Goal: Navigation & Orientation: Find specific page/section

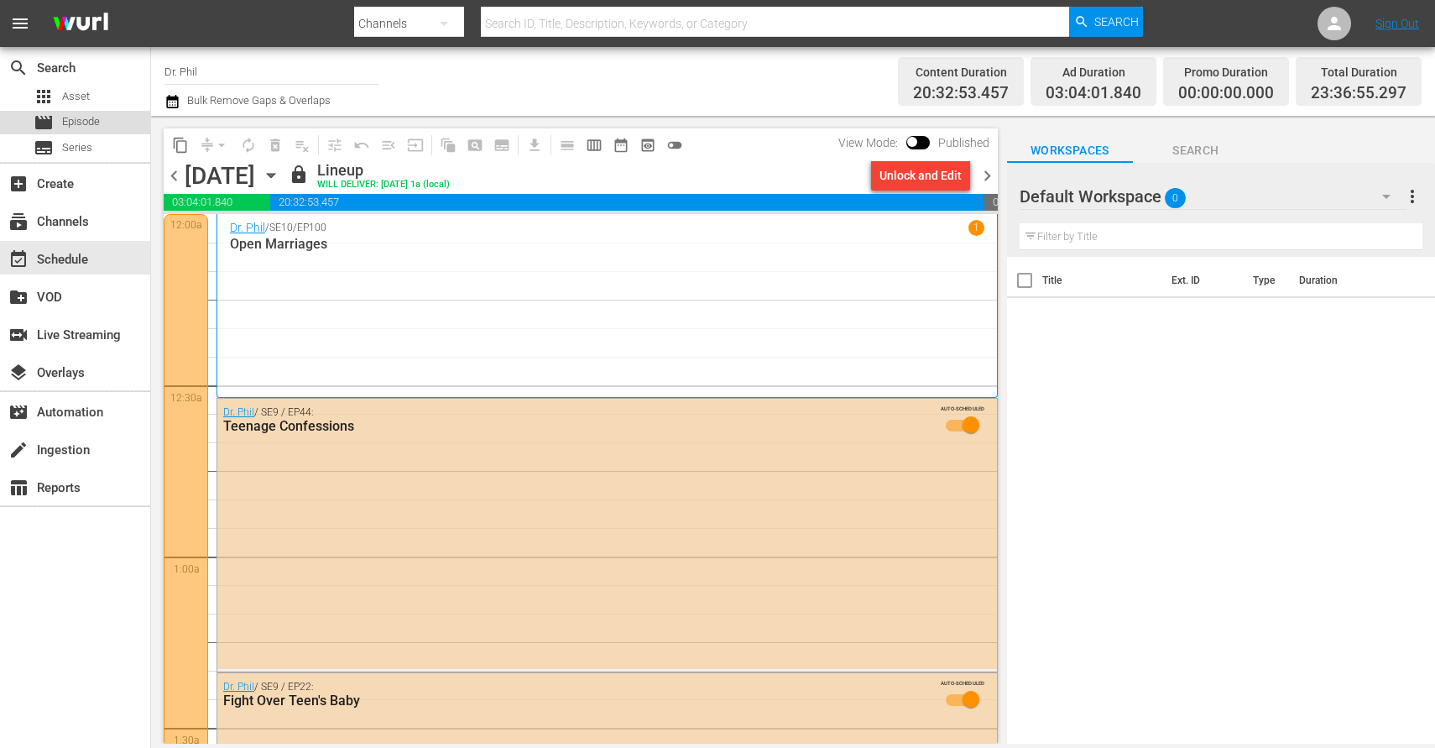
click at [68, 120] on span "Episode" at bounding box center [81, 121] width 38 height 17
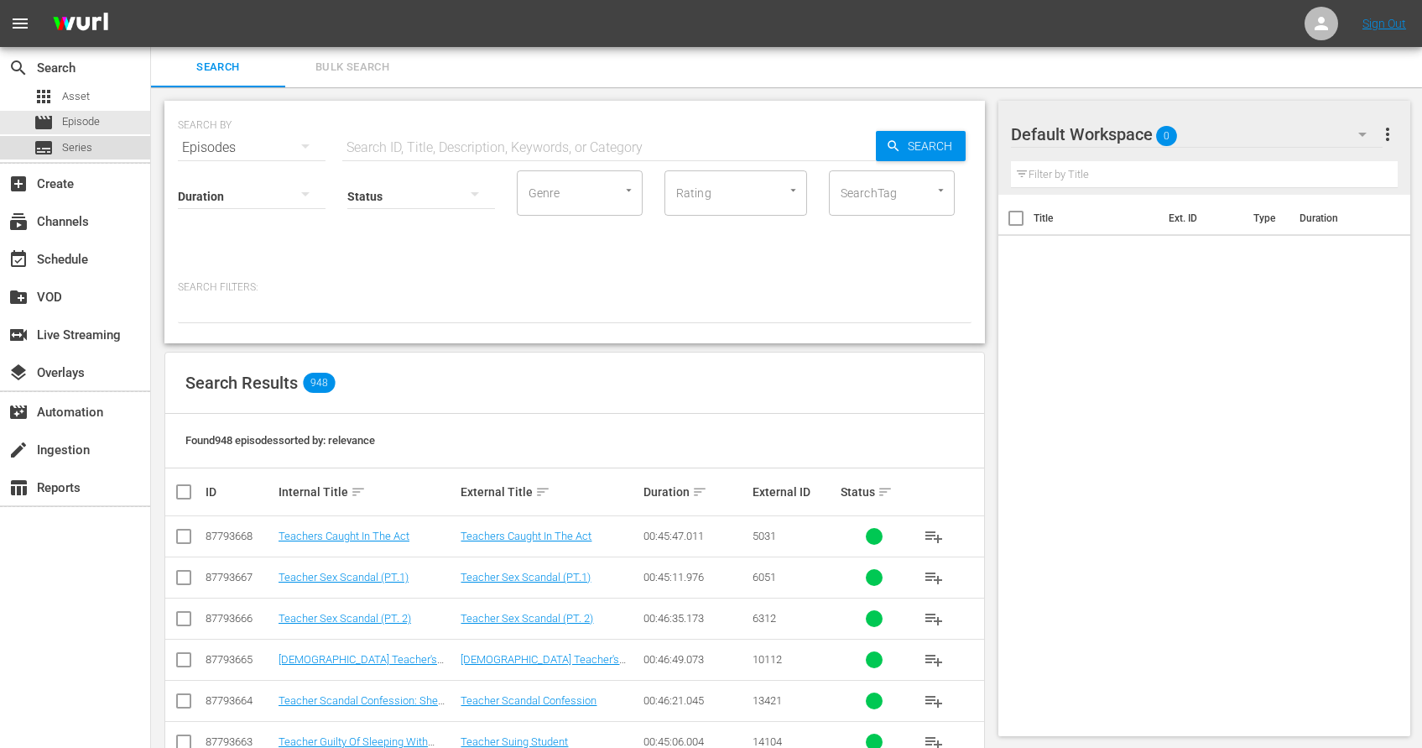
click at [78, 147] on span "Series" at bounding box center [77, 147] width 30 height 17
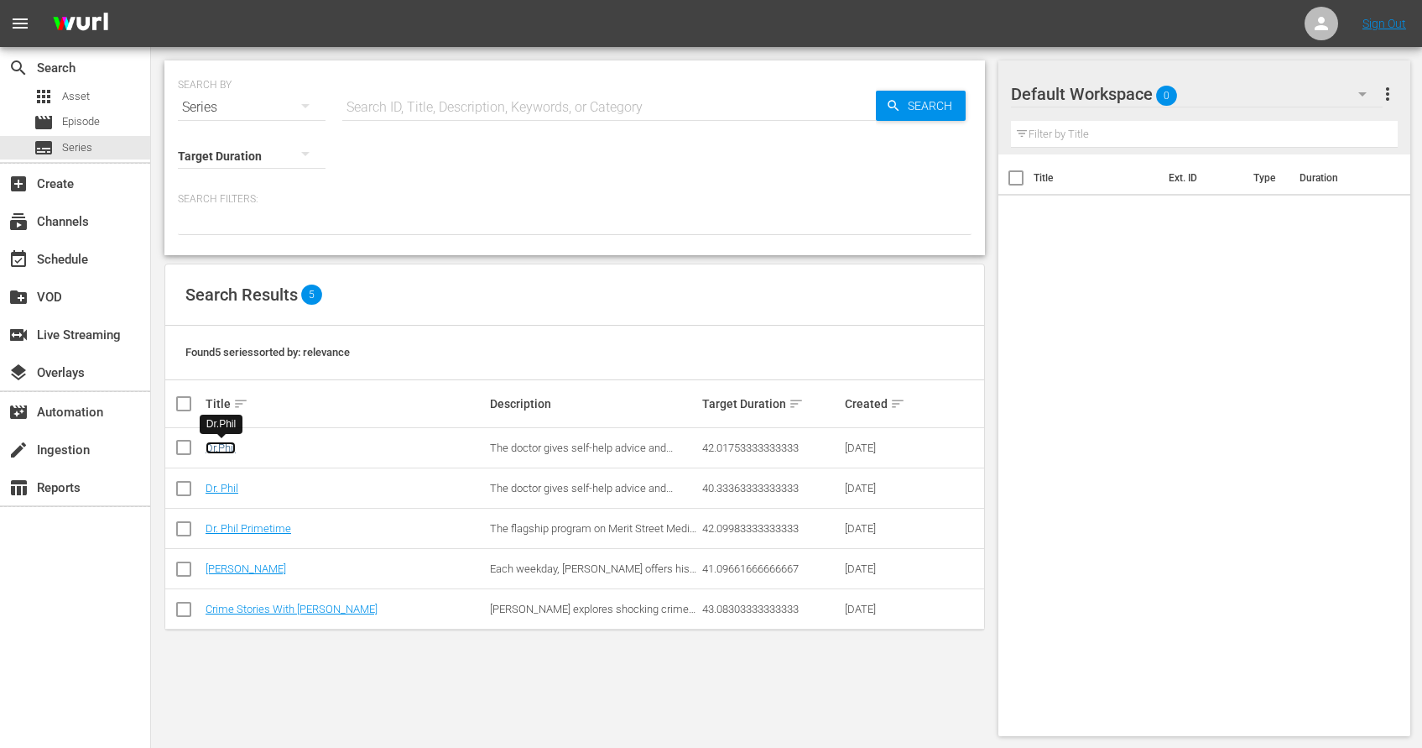
click at [215, 448] on link "Dr.Phil" at bounding box center [221, 447] width 30 height 13
click at [232, 494] on link "Dr. Phil" at bounding box center [222, 488] width 33 height 13
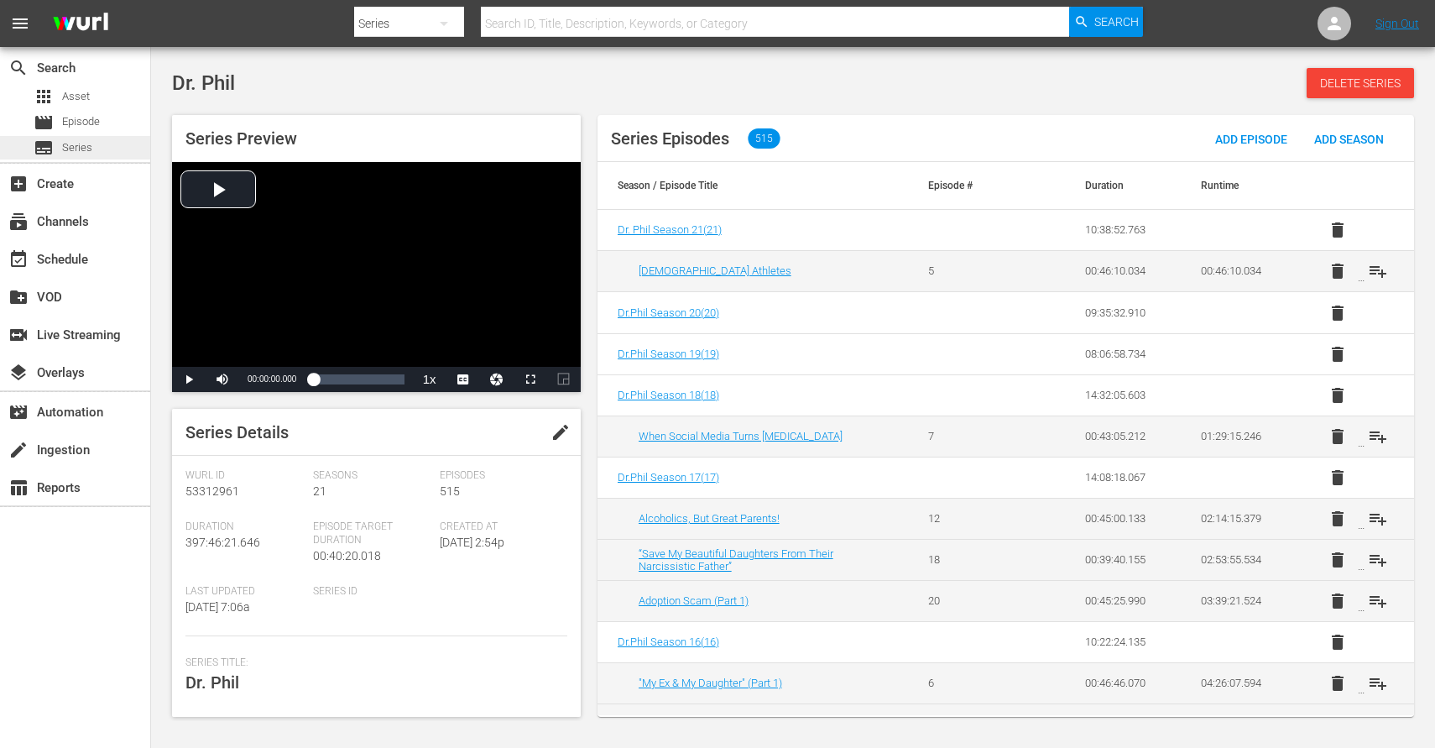
click at [83, 151] on span "Series" at bounding box center [77, 147] width 30 height 17
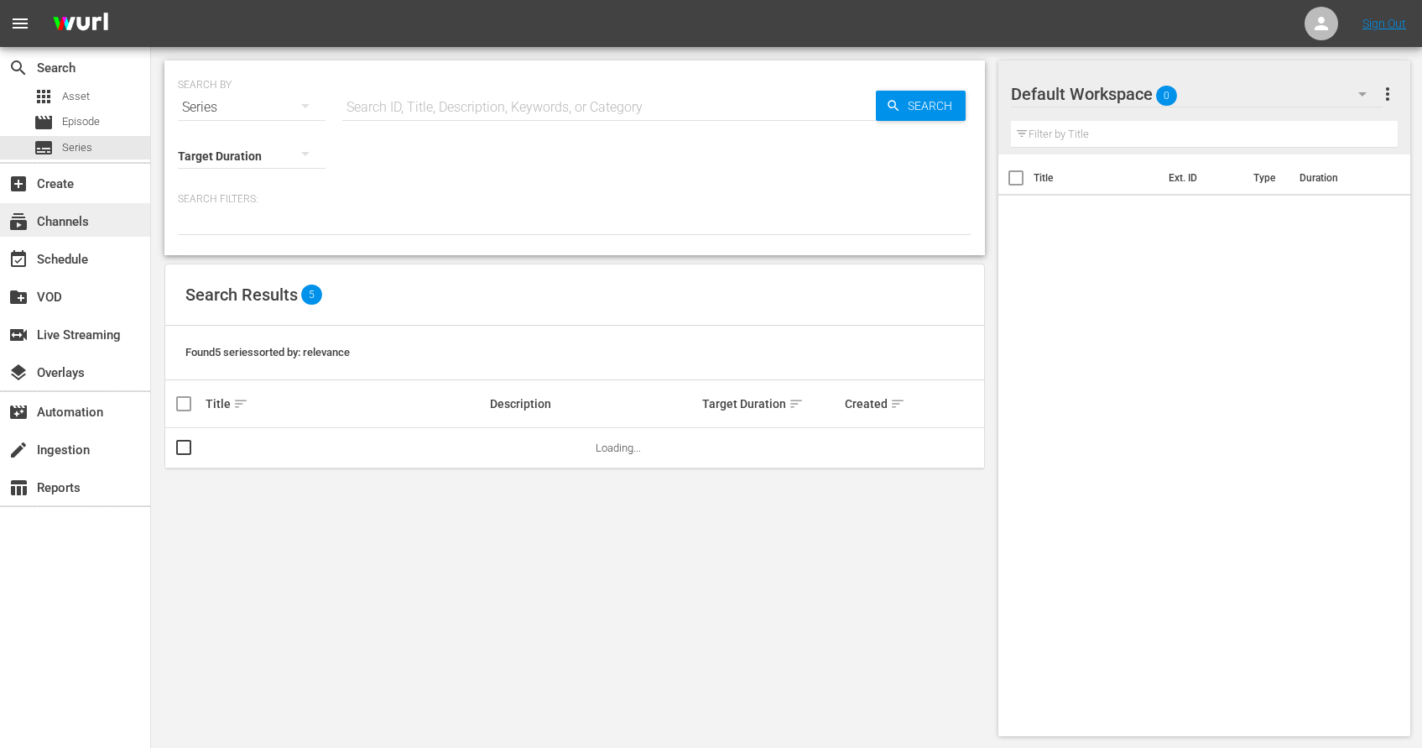
click at [75, 215] on div "subscriptions Channels" at bounding box center [47, 218] width 94 height 15
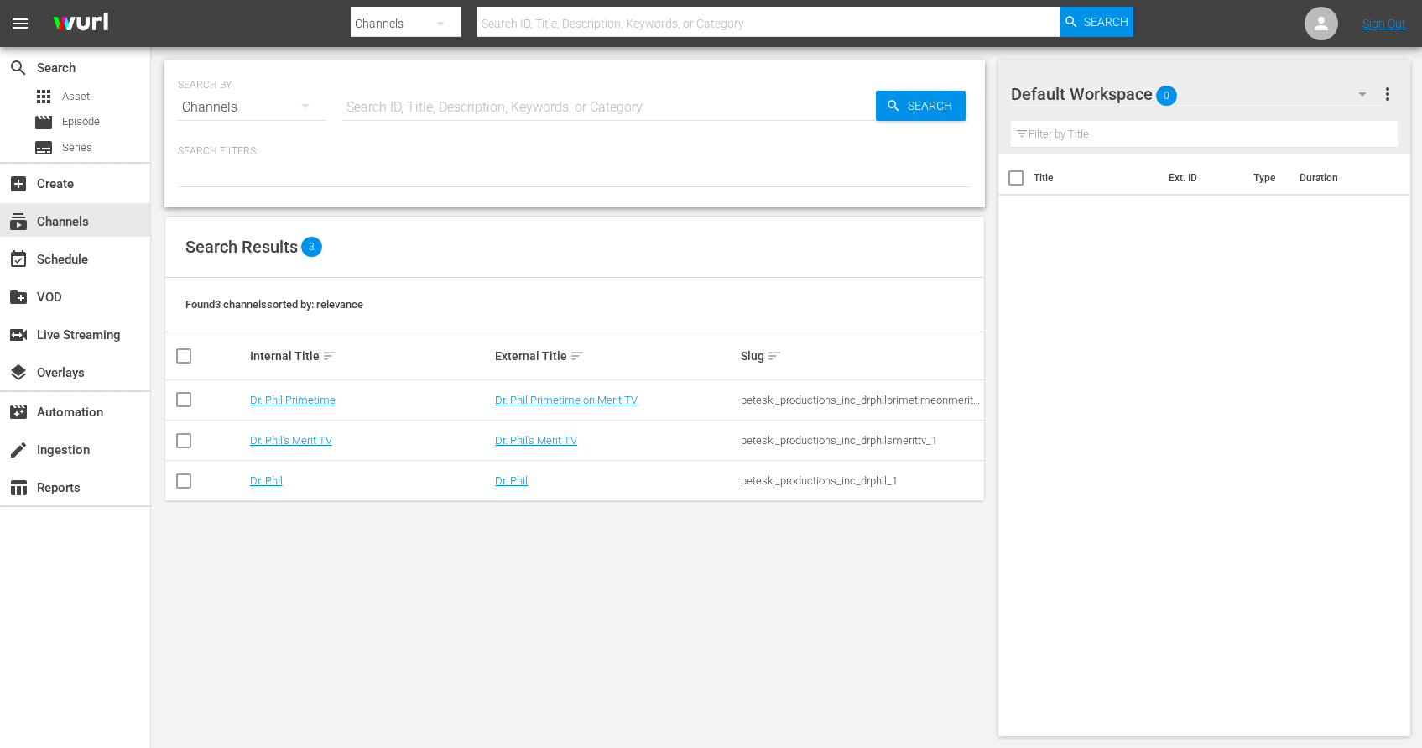
click at [298, 308] on span "Found 3 channels sorted by: relevance" at bounding box center [274, 304] width 178 height 13
click at [54, 298] on div "create_new_folder VOD" at bounding box center [47, 294] width 94 height 15
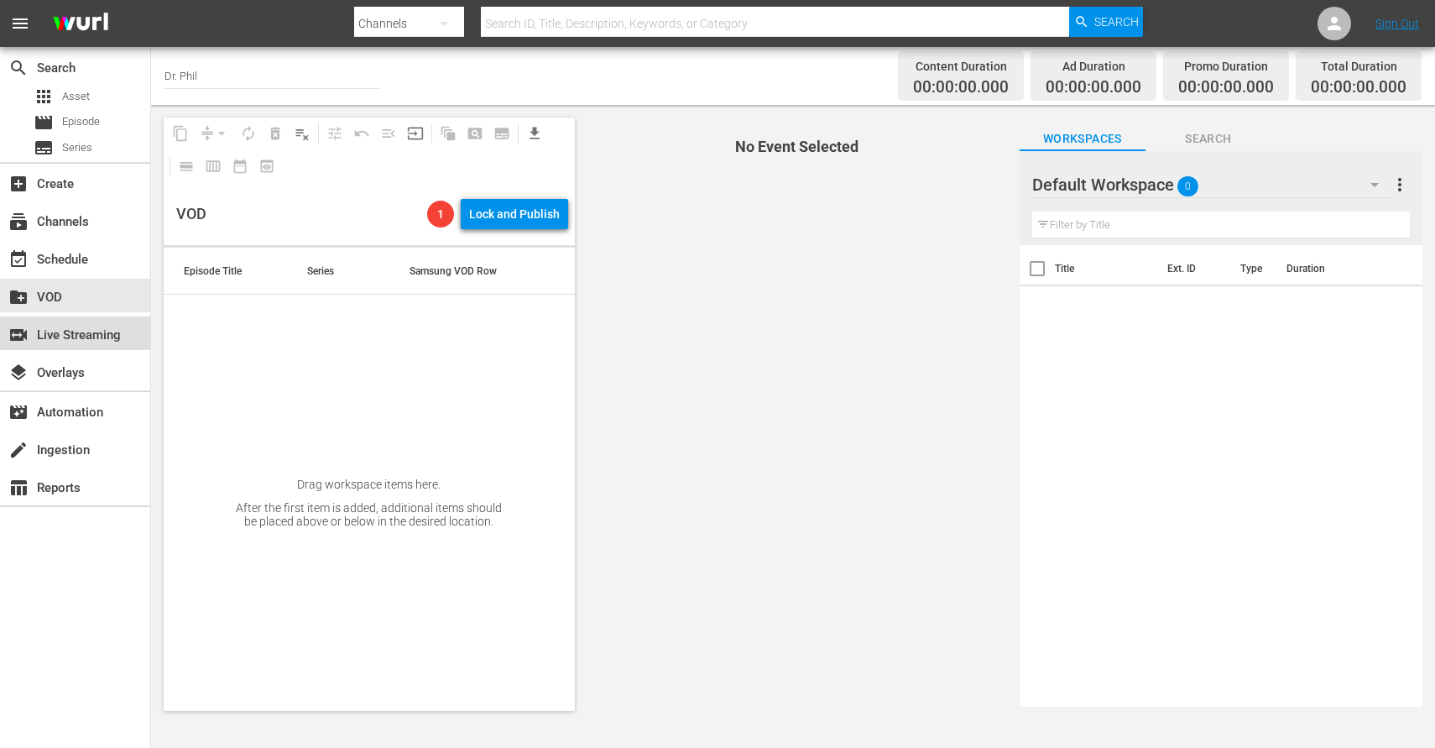
click at [55, 339] on div "switch_video Live Streaming" at bounding box center [47, 332] width 94 height 15
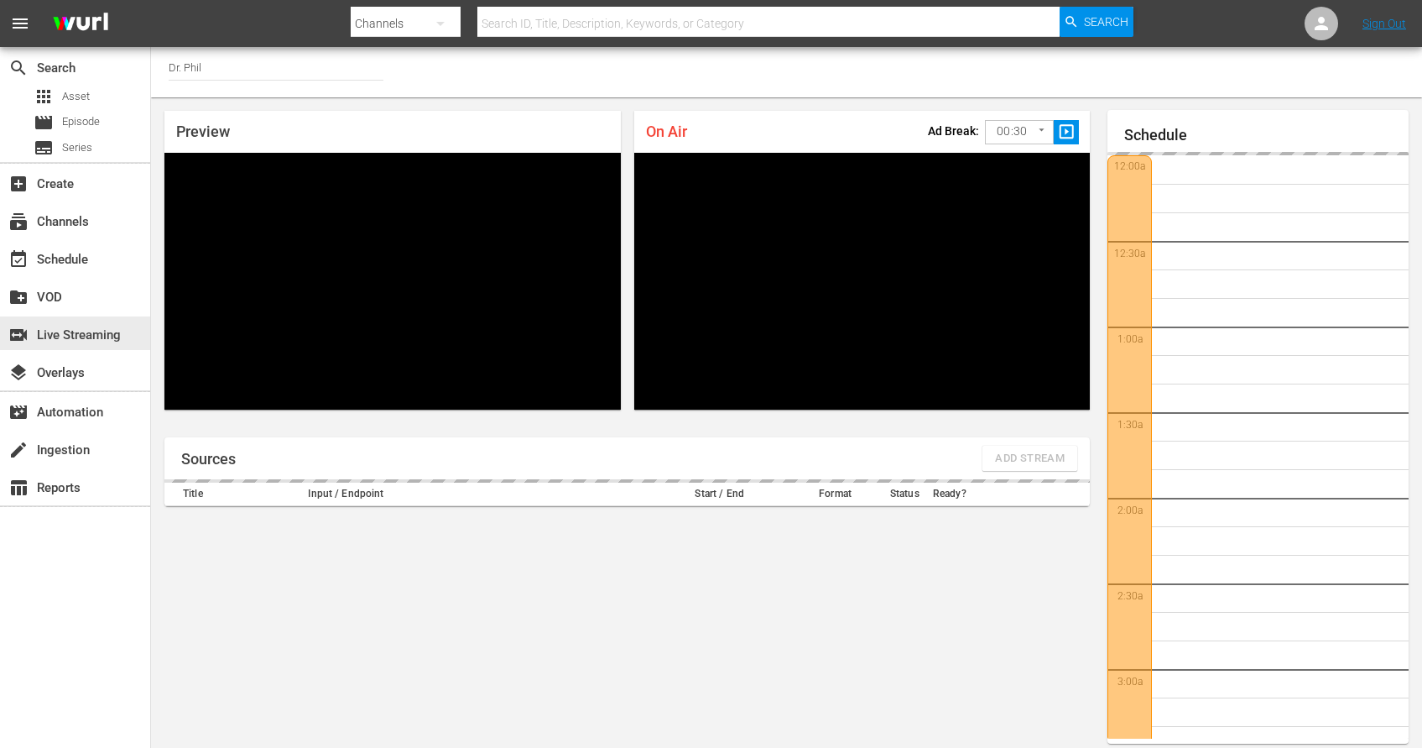
scroll to position [25, 0]
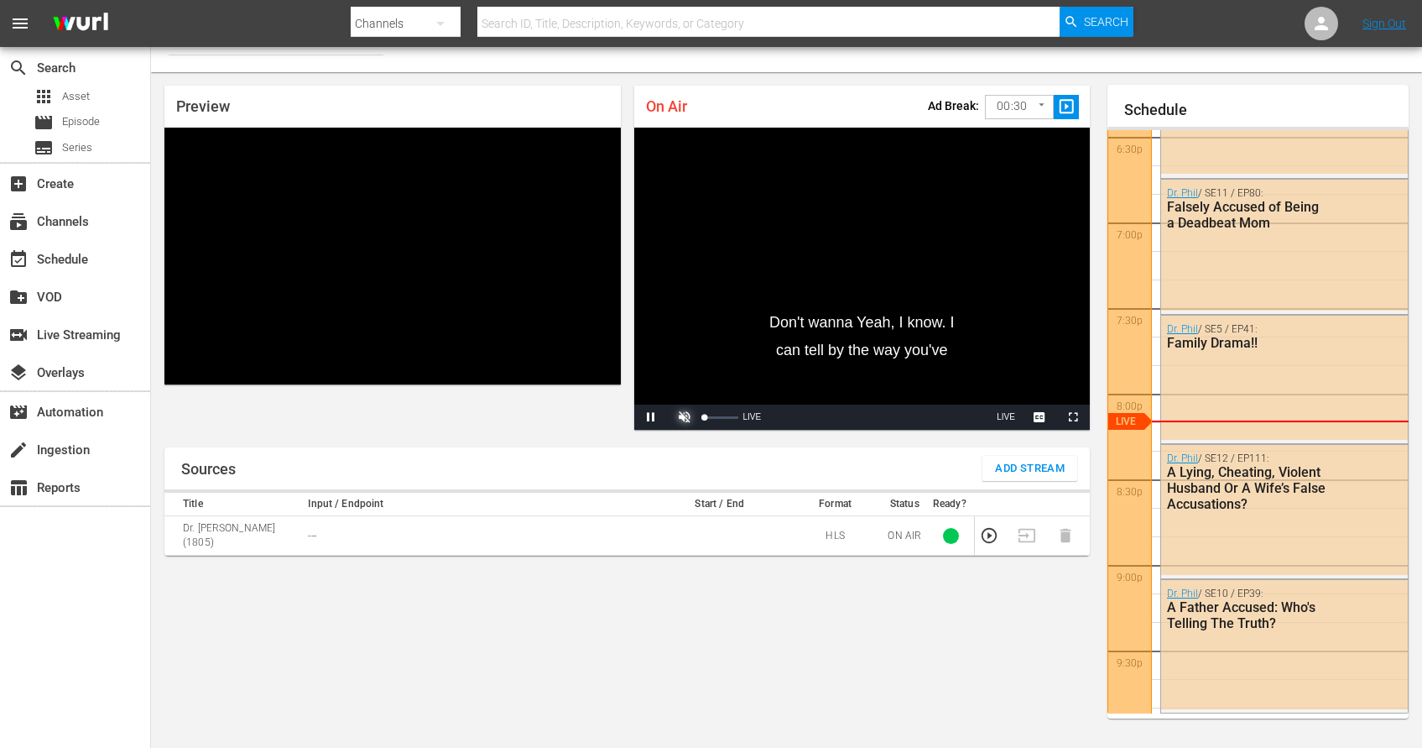
click at [685, 417] on span "Video Player" at bounding box center [685, 417] width 0 height 0
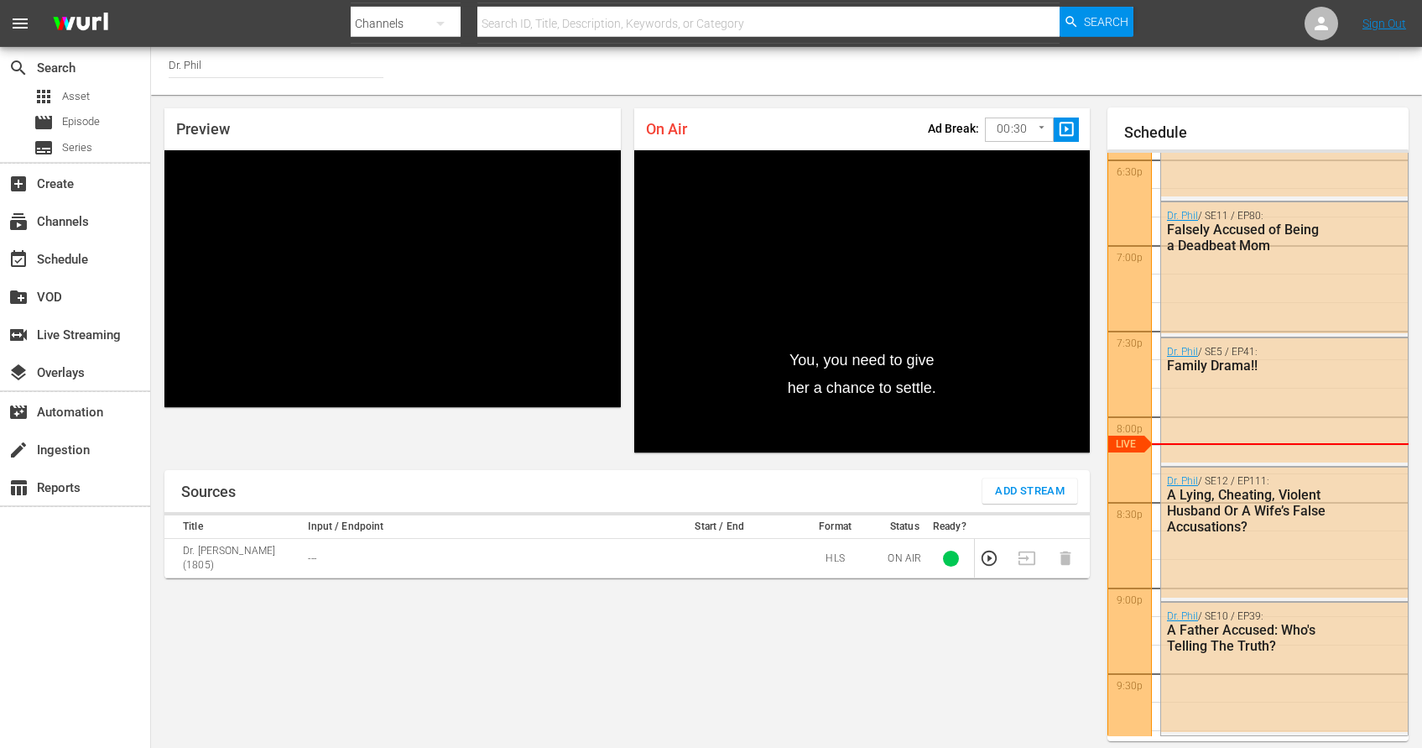
scroll to position [13, 0]
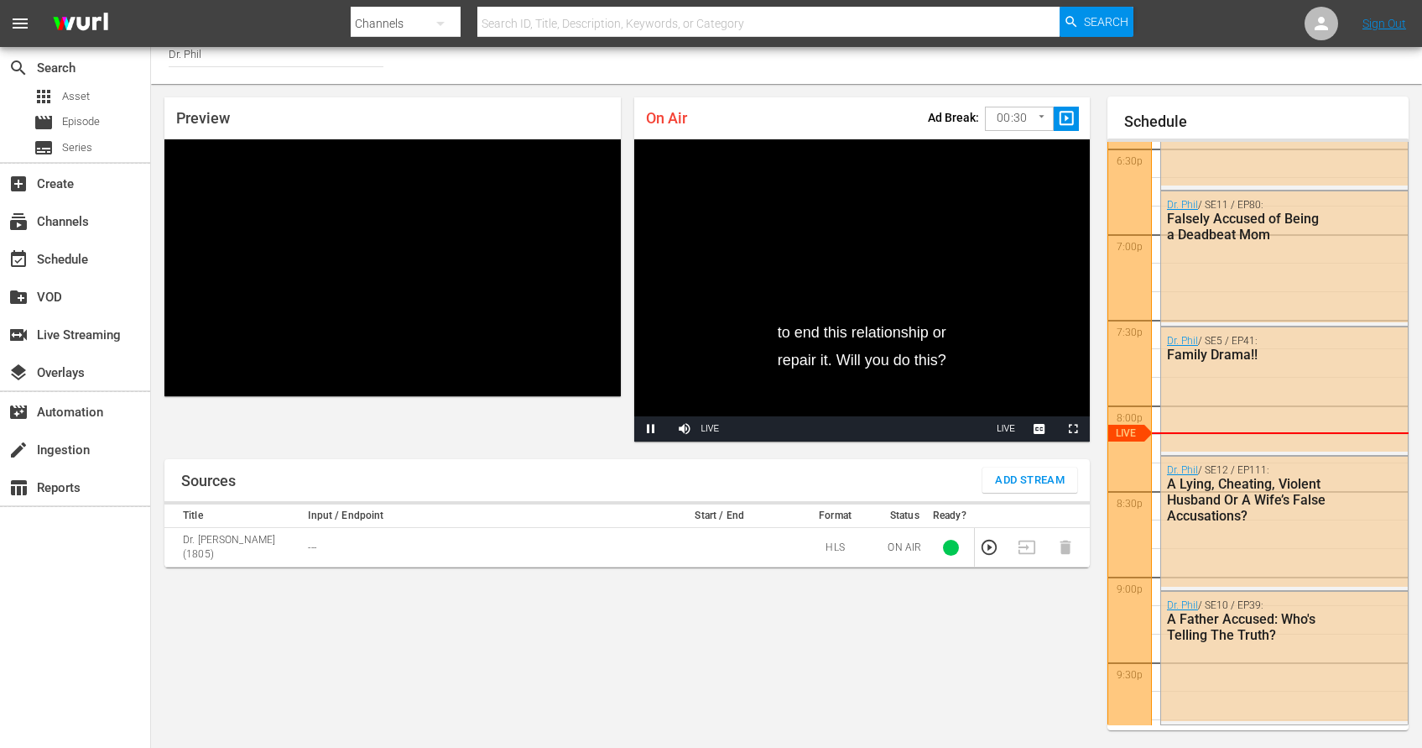
click at [418, 432] on div "Preview Video Player is loading. Play Unmute Current Time 0:00 / Duration -:- L…" at bounding box center [627, 269] width 952 height 371
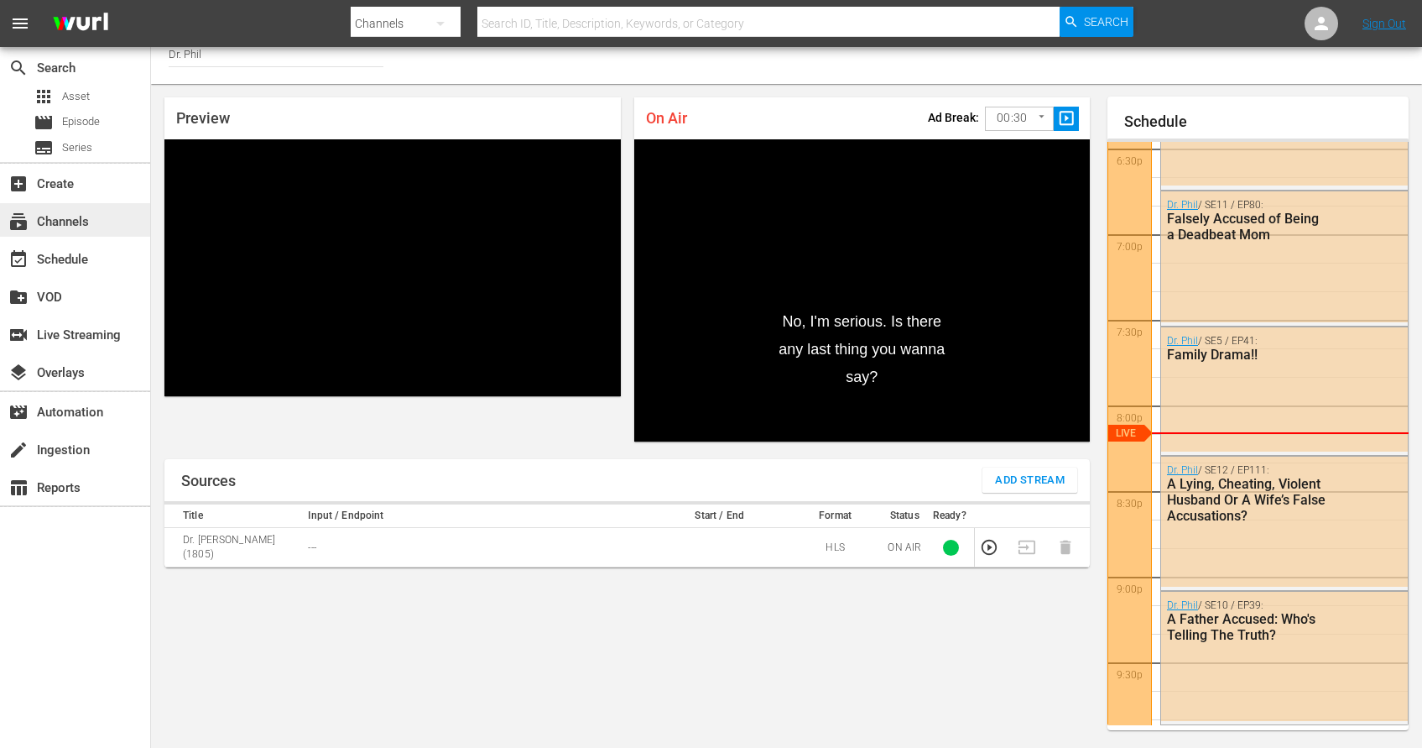
click at [48, 222] on div "subscriptions Channels" at bounding box center [47, 218] width 94 height 15
